Goal: Transaction & Acquisition: Subscribe to service/newsletter

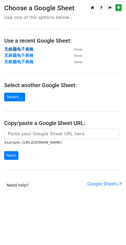
click at [26, 49] on strong "无标题电子表格" at bounding box center [18, 49] width 29 height 5
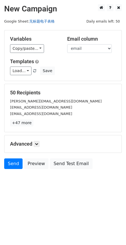
click at [36, 20] on link "无标题电子表格" at bounding box center [41, 21] width 25 height 4
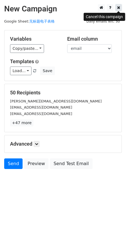
click at [119, 9] on icon at bounding box center [118, 8] width 3 height 4
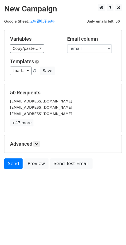
click at [77, 100] on div "mailtovinesh@gmail.com" at bounding box center [63, 101] width 114 height 6
click at [37, 143] on icon at bounding box center [36, 144] width 3 height 3
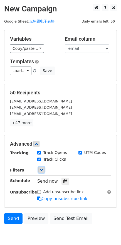
click at [40, 167] on link at bounding box center [41, 170] width 6 height 6
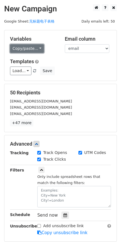
click at [35, 50] on link "Copy/paste..." at bounding box center [27, 48] width 34 height 9
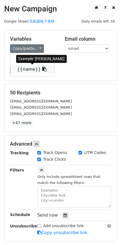
click at [29, 68] on link "{{name}}" at bounding box center [32, 69] width 44 height 9
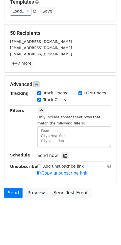
scroll to position [60, 0]
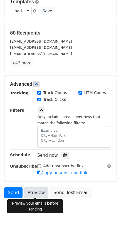
click at [33, 191] on link "Preview" at bounding box center [36, 193] width 25 height 11
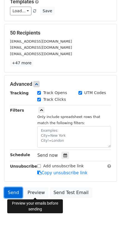
click at [17, 194] on link "Send" at bounding box center [13, 193] width 18 height 11
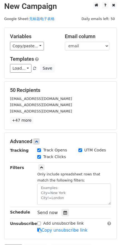
scroll to position [0, 0]
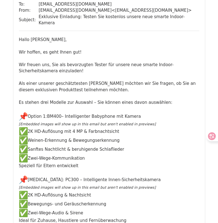
scroll to position [56, 0]
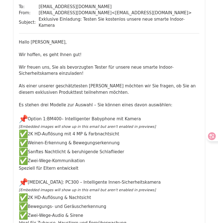
click at [32, 106] on div "[PERSON_NAME], Wir hoffen, es geht Ihnen gut! Wir freuen uns, Sie als bevorzugt…" at bounding box center [109, 132] width 181 height 187
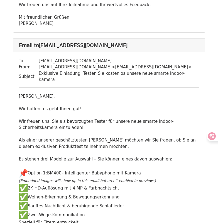
scroll to position [1004, 0]
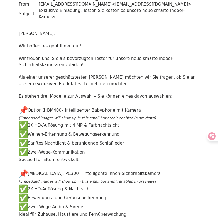
click at [34, 84] on div "[PERSON_NAME], Wir hoffen, es geht Ihnen gut! Wir freuen uns, Sie als bevorzugt…" at bounding box center [109, 123] width 181 height 187
click at [37, 116] on em "[Embedded images will show up in this email but aren't enabled in previews]" at bounding box center [87, 118] width 137 height 4
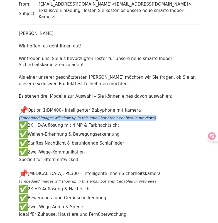
drag, startPoint x: 148, startPoint y: 99, endPoint x: 18, endPoint y: 100, distance: 130.5
click at [18, 100] on div "To: [EMAIL_ADDRESS][DOMAIN_NAME] From: [EMAIL_ADDRESS][DOMAIN_NAME] < [EMAIL_AD…" at bounding box center [109, 214] width 192 height 450
copy div "​ [Embedded images will show up in this email but [PERSON_NAME]'t enabled in pr…"
